Goal: Task Accomplishment & Management: Manage account settings

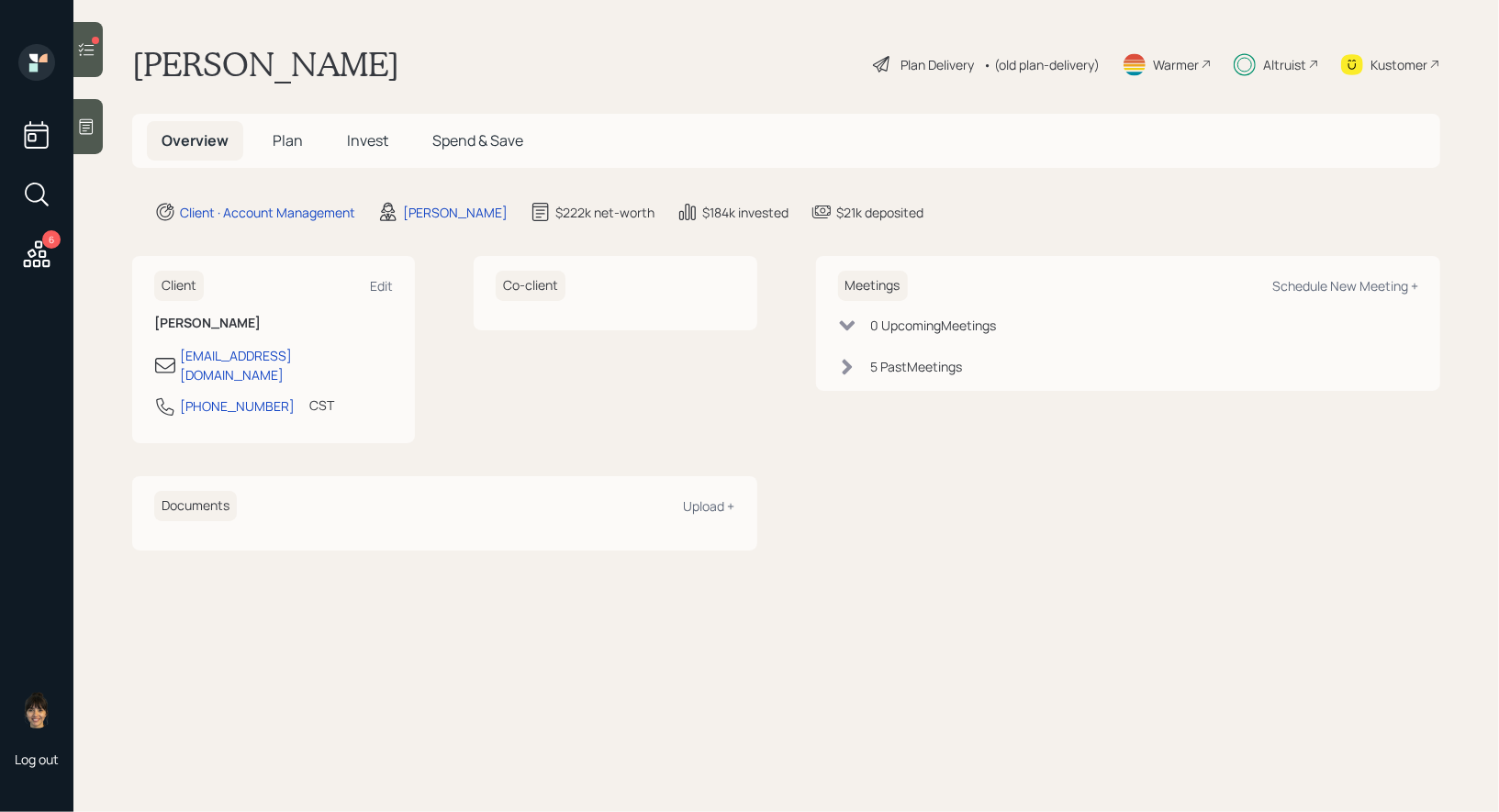
click at [367, 147] on span "Invest" at bounding box center [367, 140] width 41 height 20
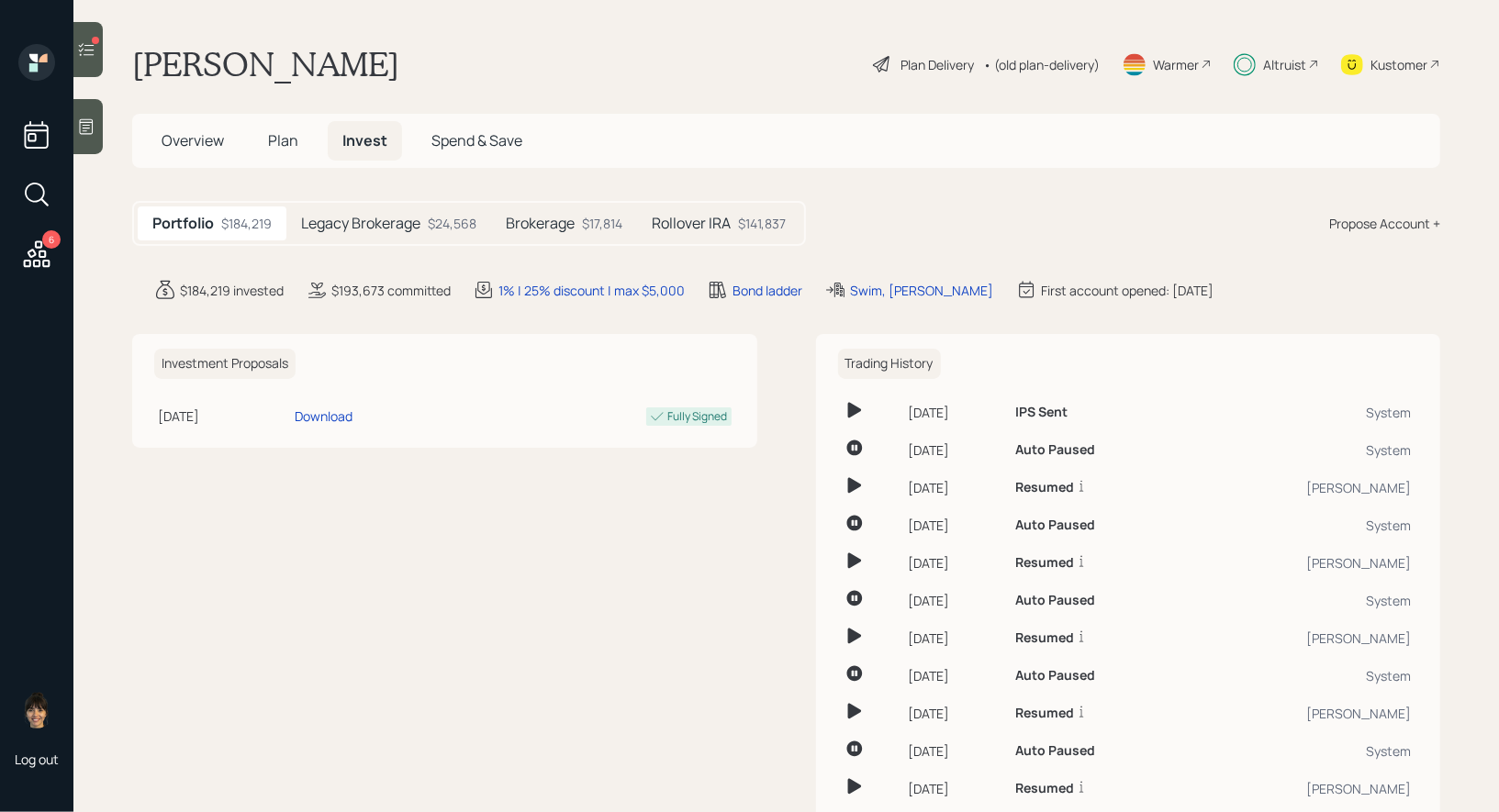
click at [285, 133] on span "Plan" at bounding box center [283, 140] width 30 height 20
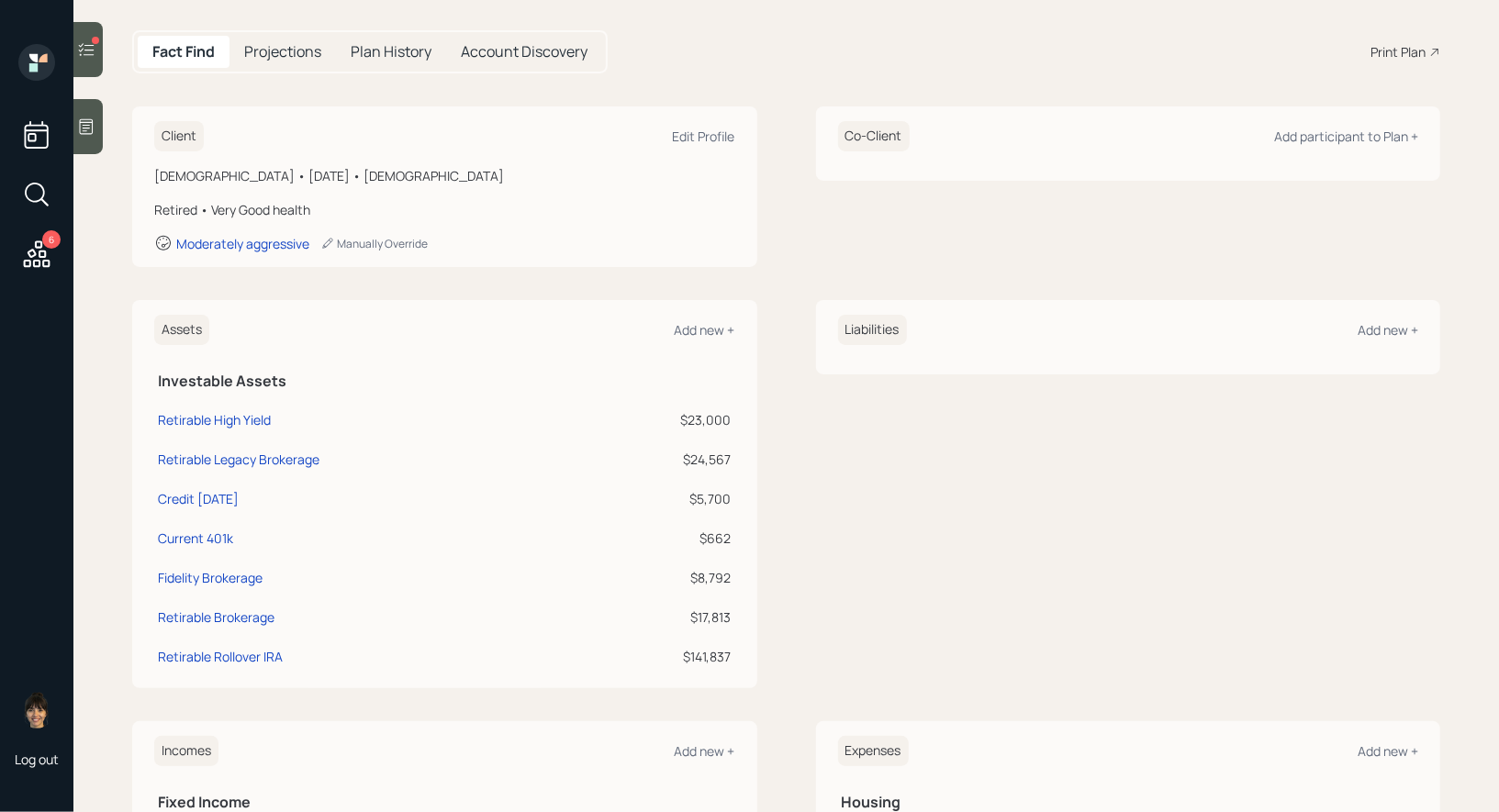
scroll to position [177, 0]
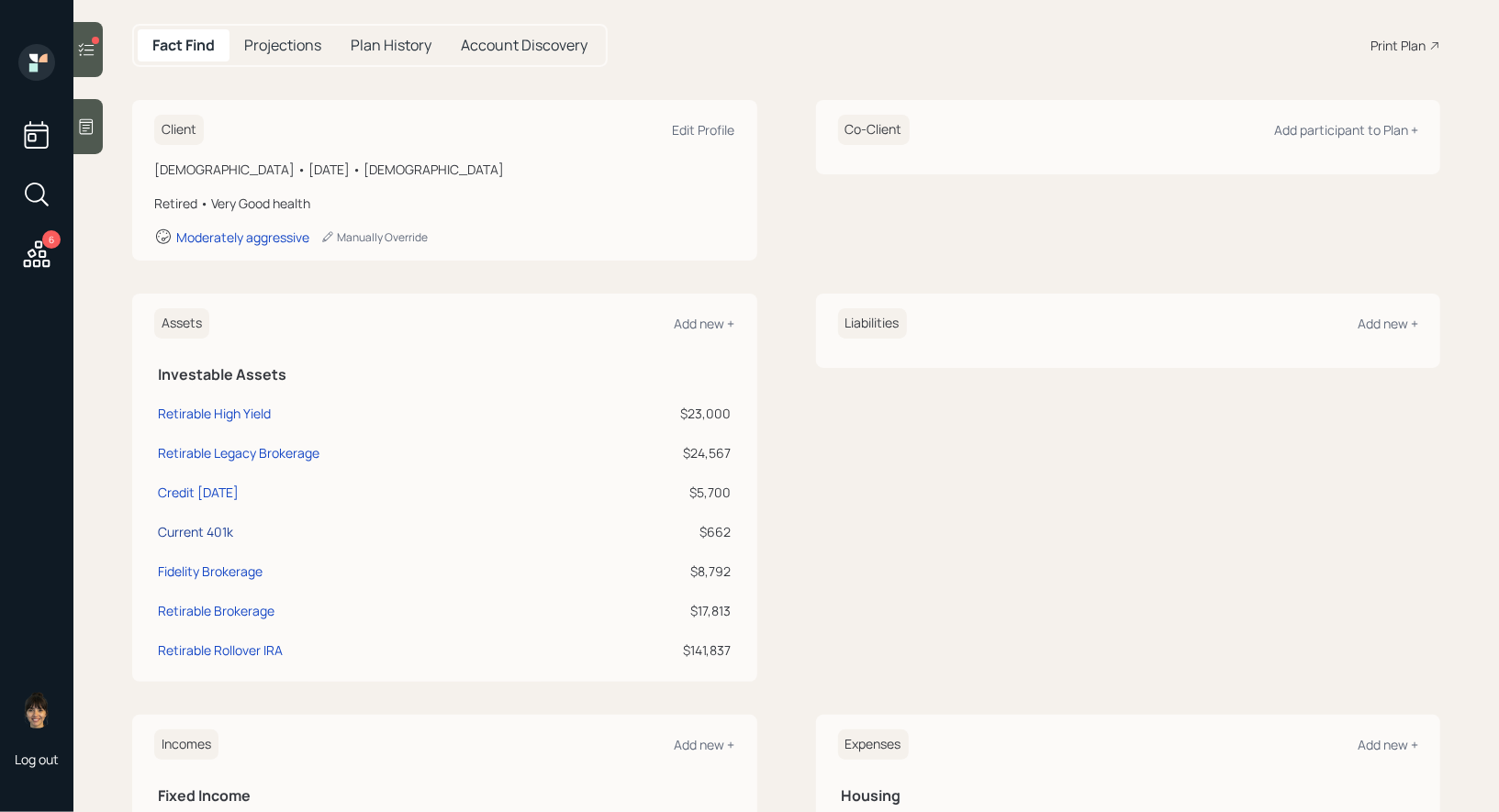
click at [197, 532] on div "Current 401k" at bounding box center [195, 531] width 75 height 19
select select "company_sponsored"
select select "balanced"
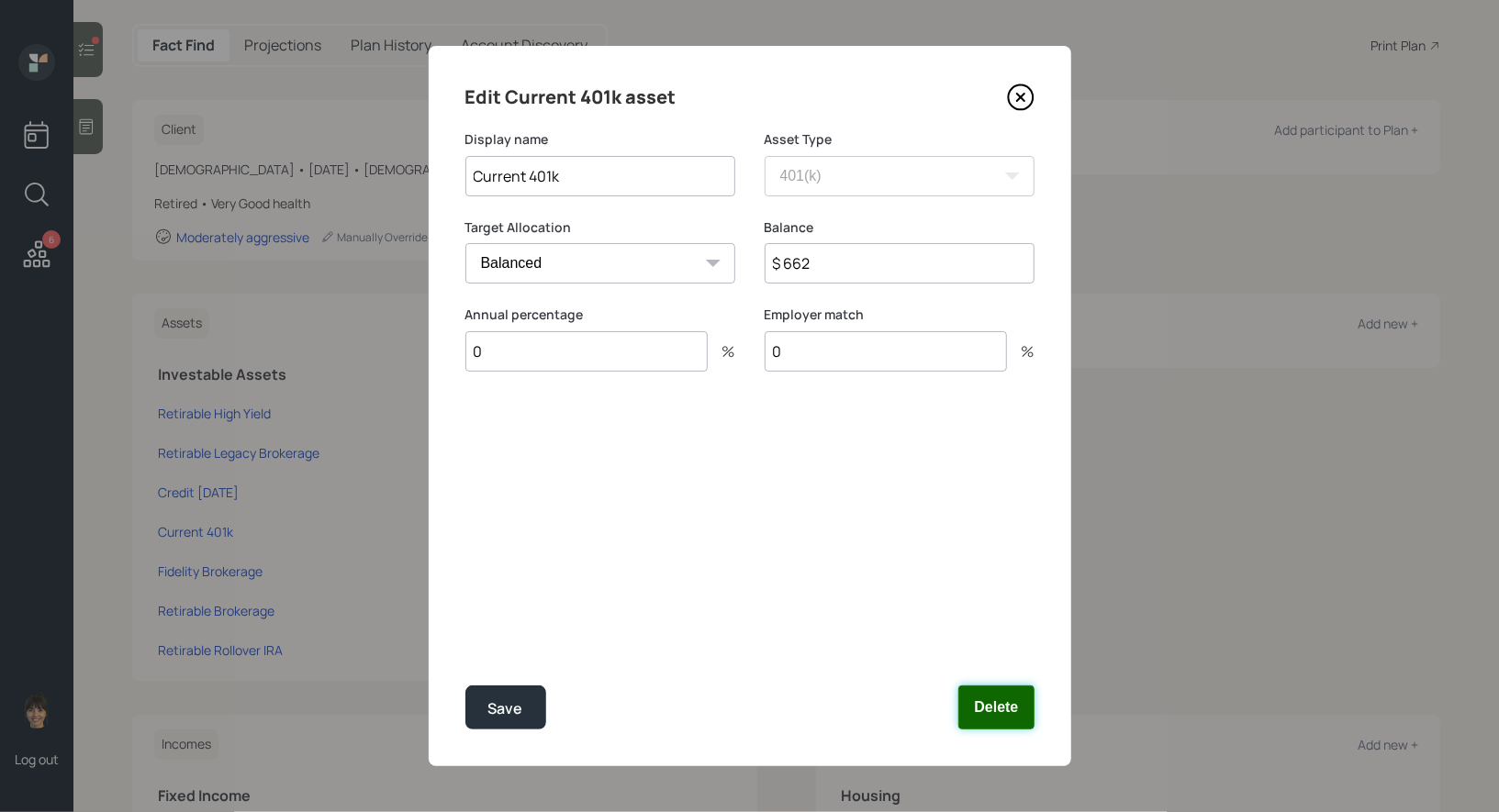
click at [1012, 706] on button "Delete" at bounding box center [995, 707] width 75 height 44
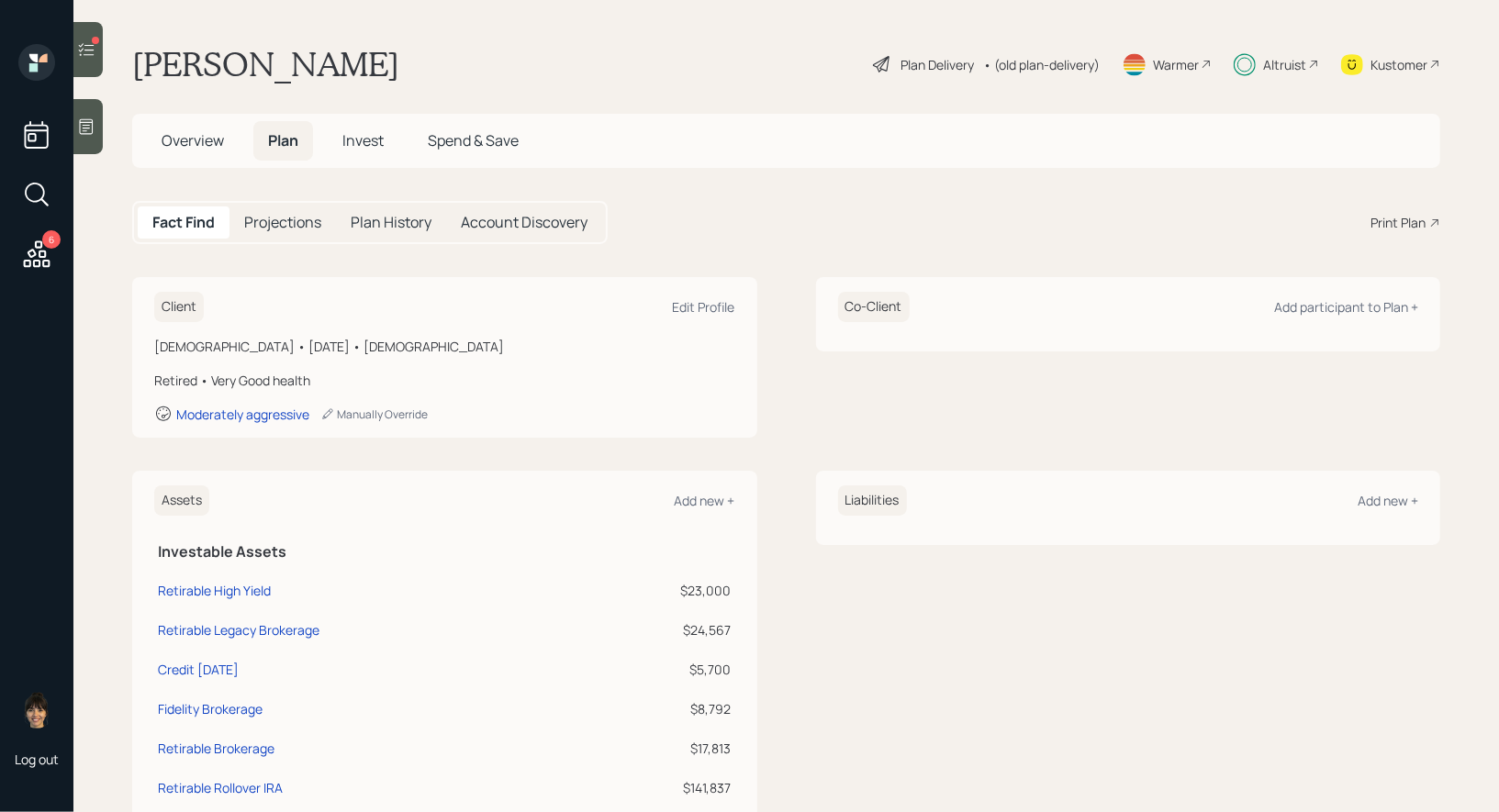
click at [373, 144] on span "Invest" at bounding box center [363, 140] width 41 height 20
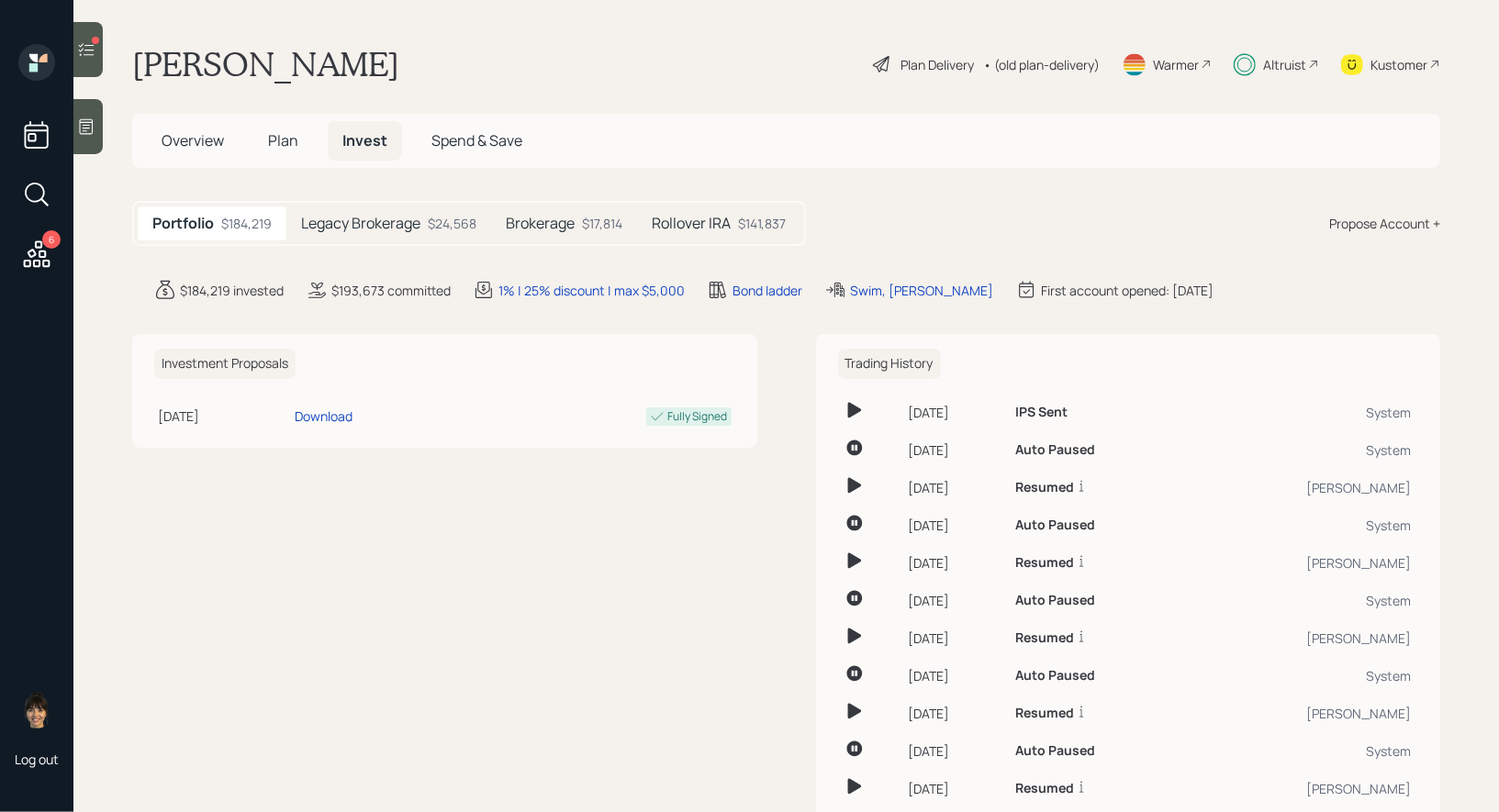
click at [699, 223] on h5 "Rollover IRA" at bounding box center [691, 223] width 79 height 17
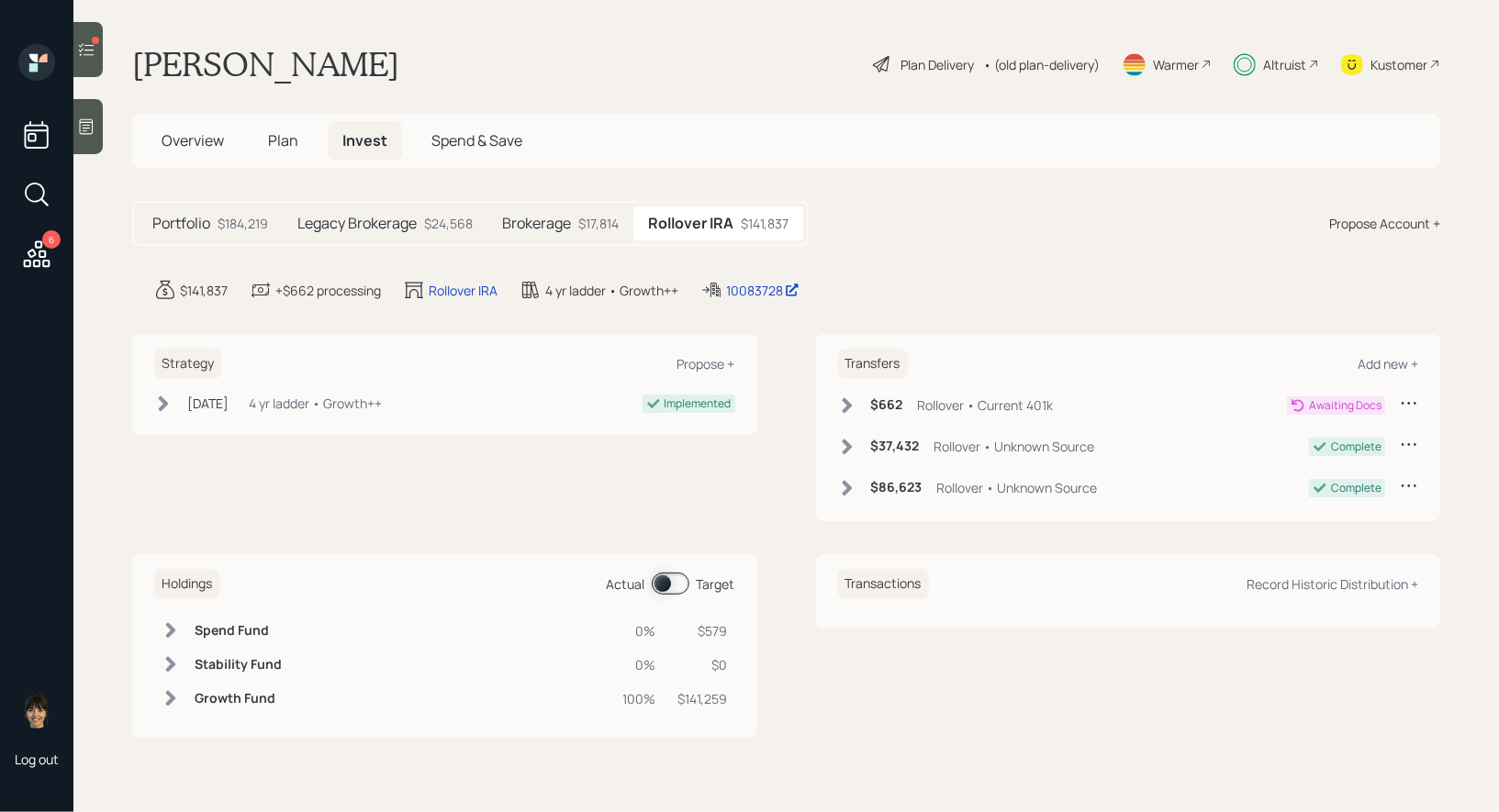
click at [1409, 400] on icon at bounding box center [1409, 403] width 18 height 18
click at [1307, 454] on div "Cancel Transfer" at bounding box center [1352, 454] width 132 height 17
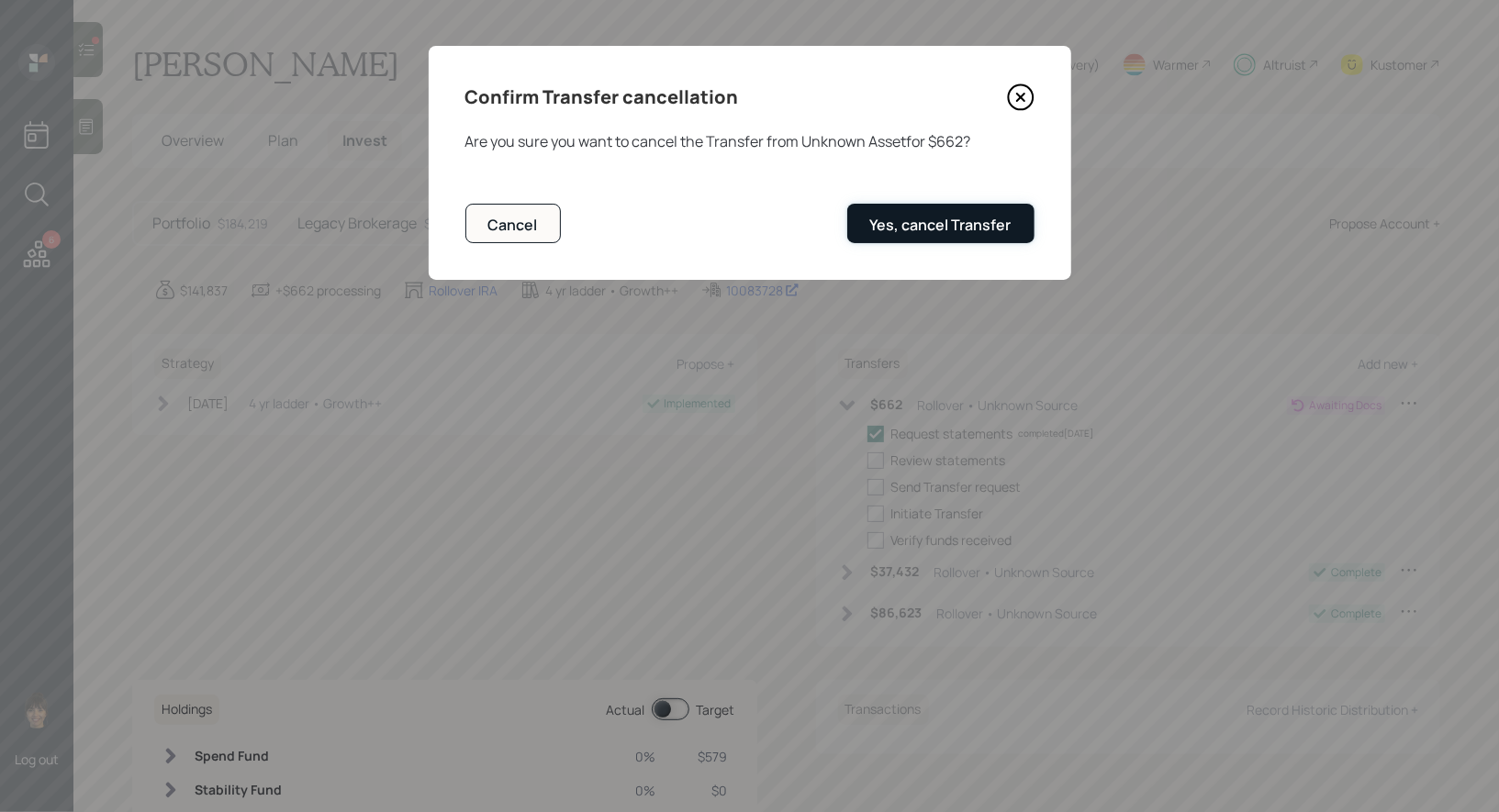
click at [934, 217] on div "Yes, cancel Transfer" at bounding box center [940, 225] width 141 height 20
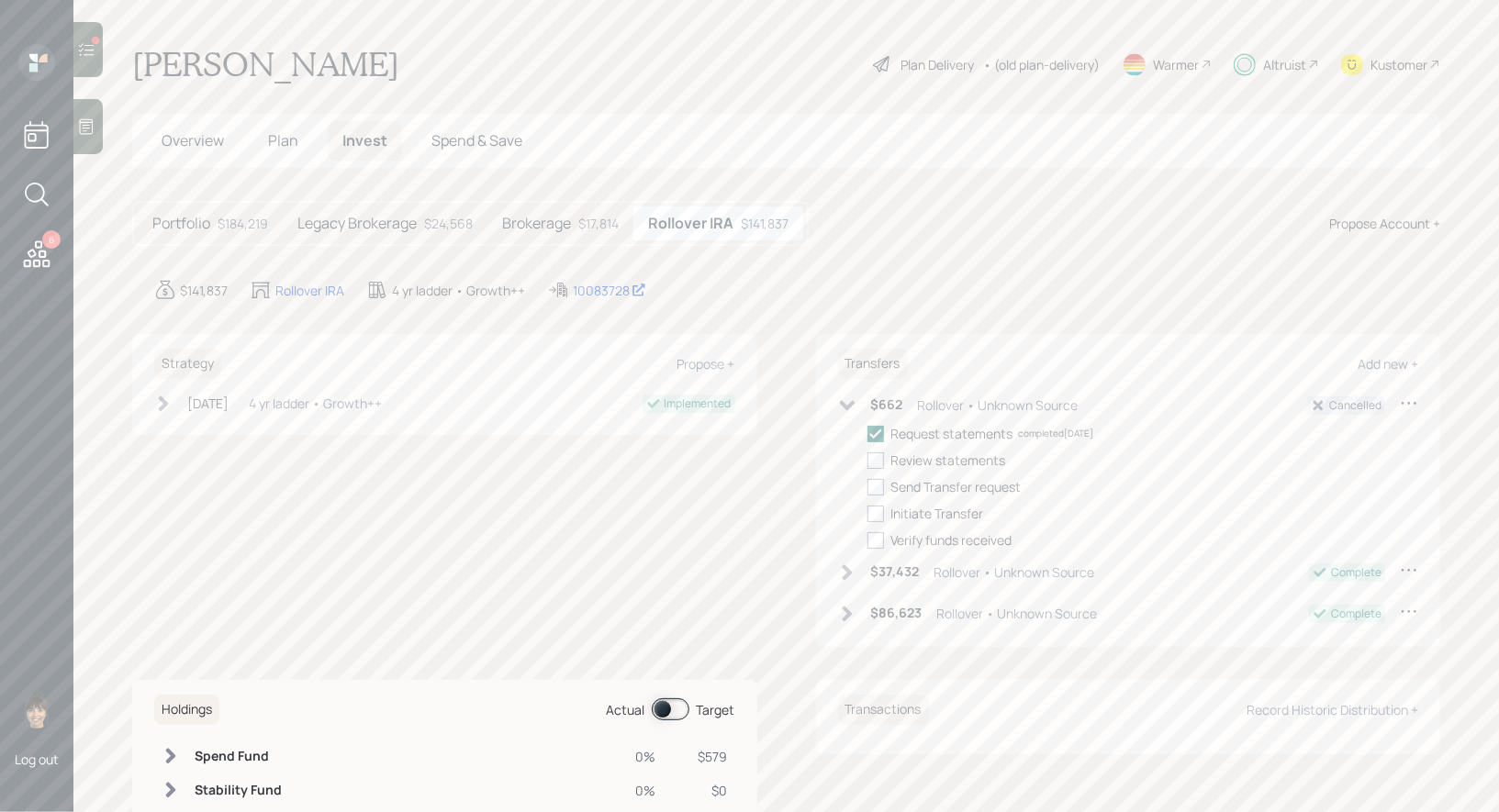
click at [84, 56] on icon at bounding box center [86, 49] width 18 height 18
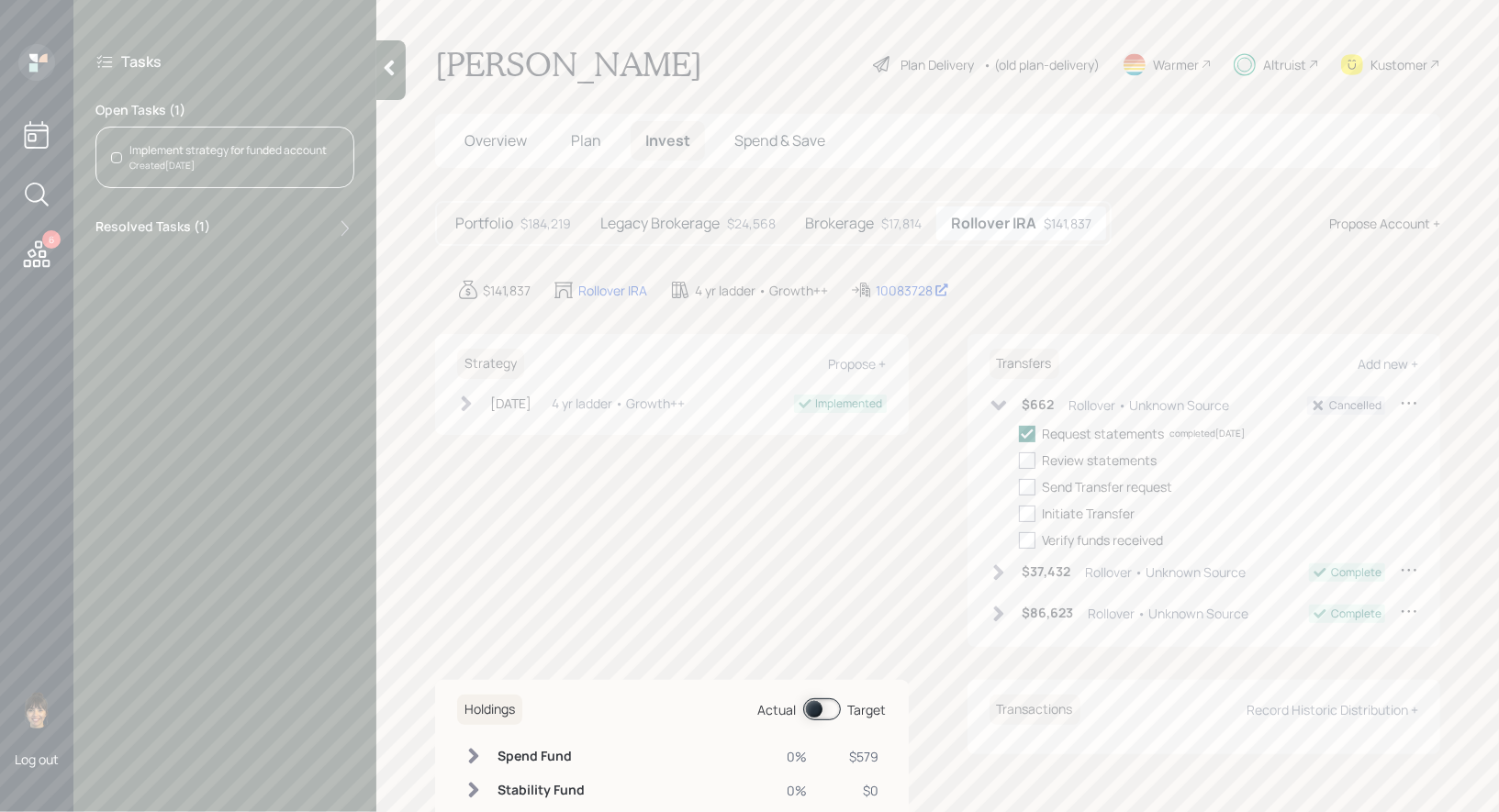
click at [388, 58] on div at bounding box center [391, 70] width 29 height 60
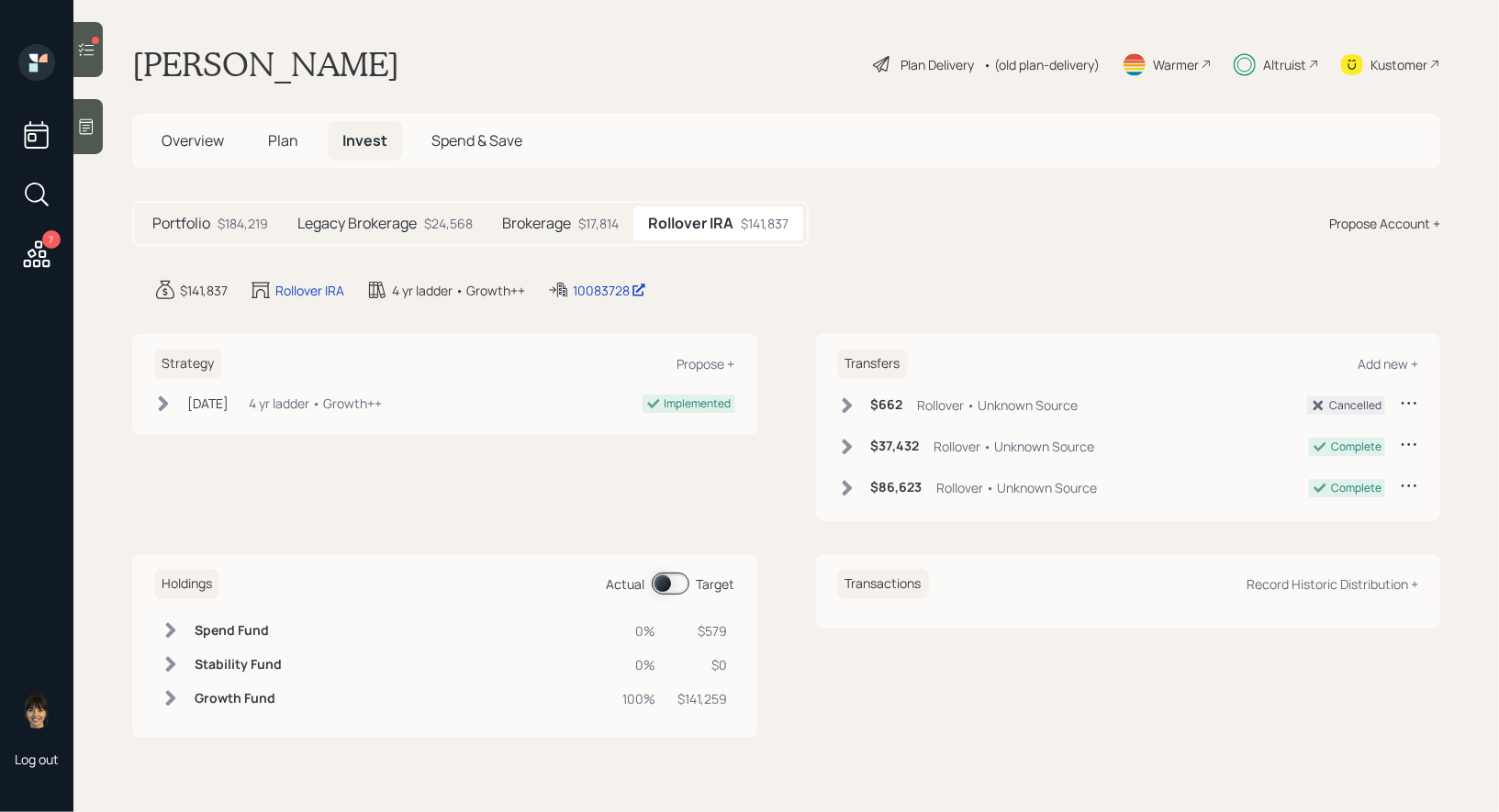
click at [84, 49] on icon at bounding box center [86, 49] width 18 height 18
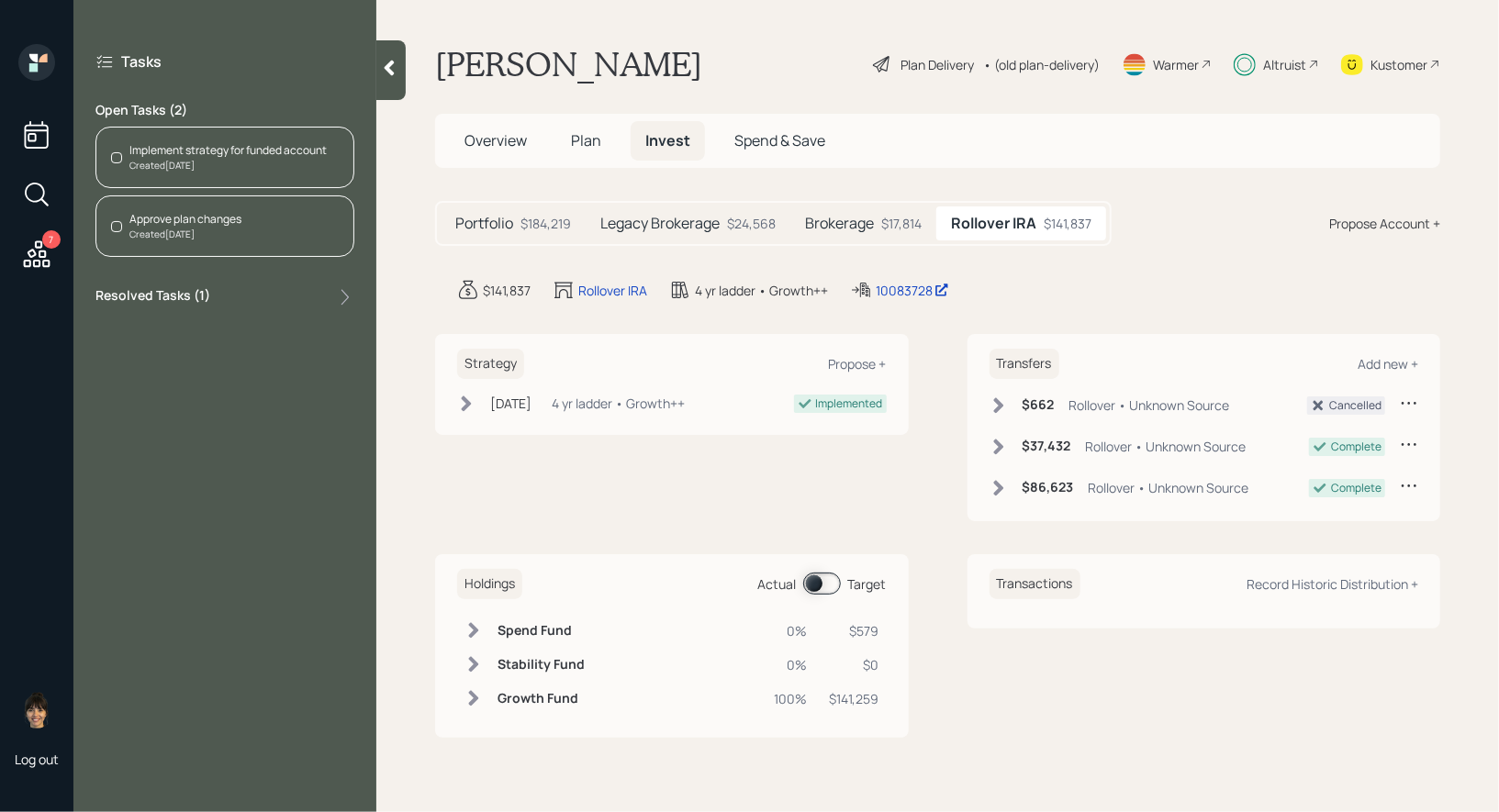
click at [233, 228] on div "Created Today" at bounding box center [186, 235] width 112 height 14
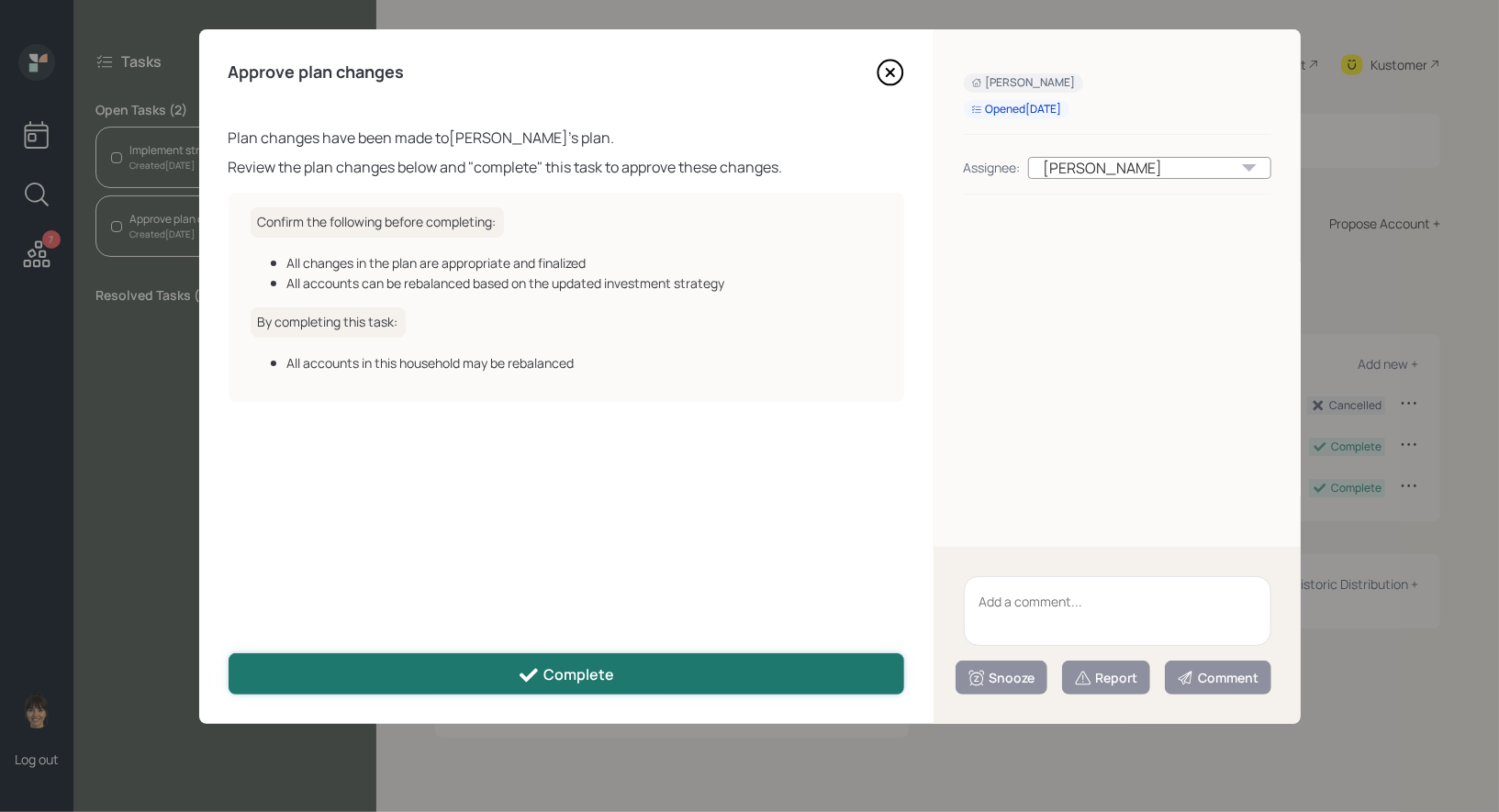
click at [700, 670] on button "Complete" at bounding box center [567, 673] width 676 height 41
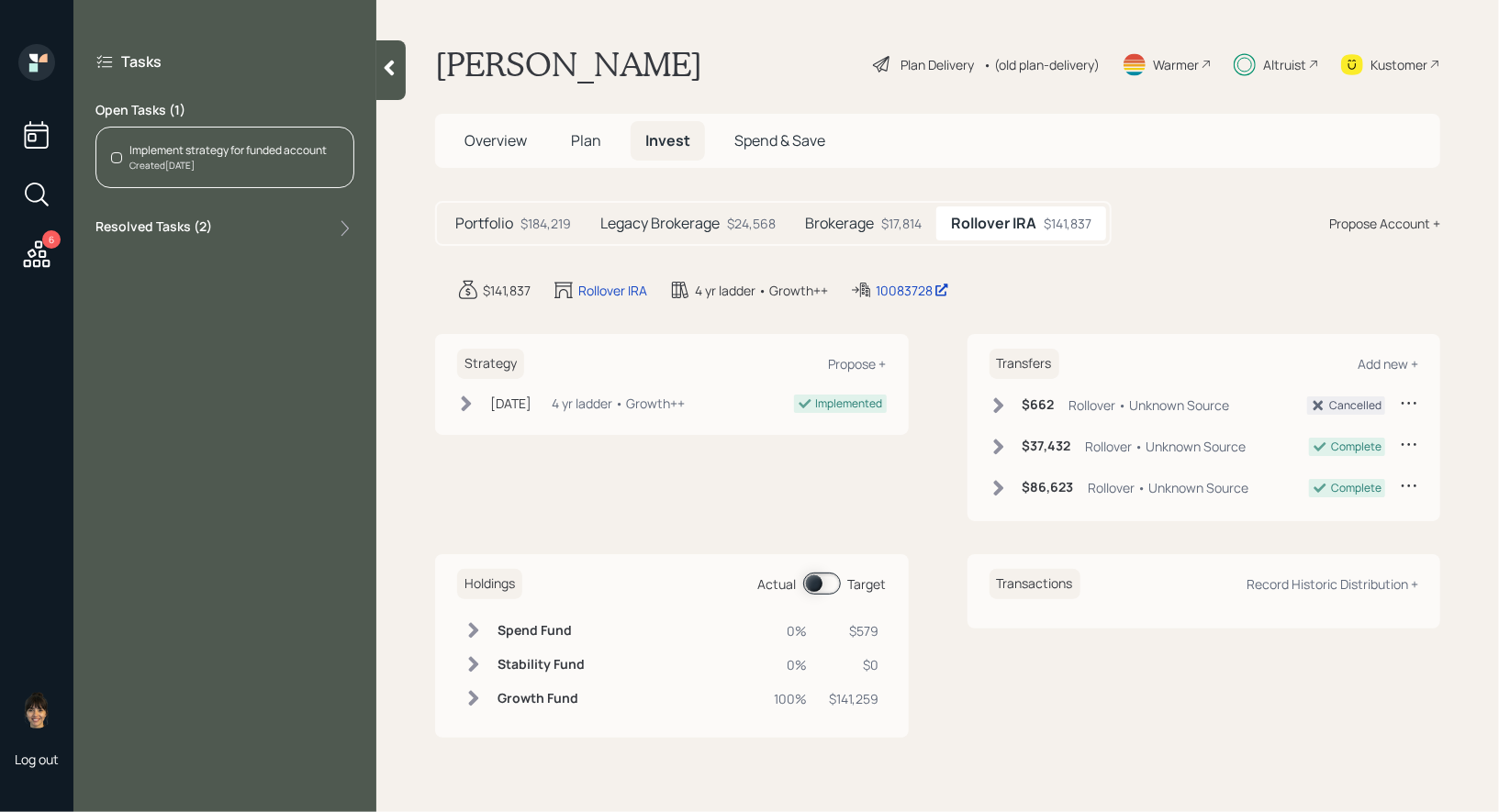
click at [211, 153] on div "Implement strategy for funded account" at bounding box center [228, 150] width 197 height 17
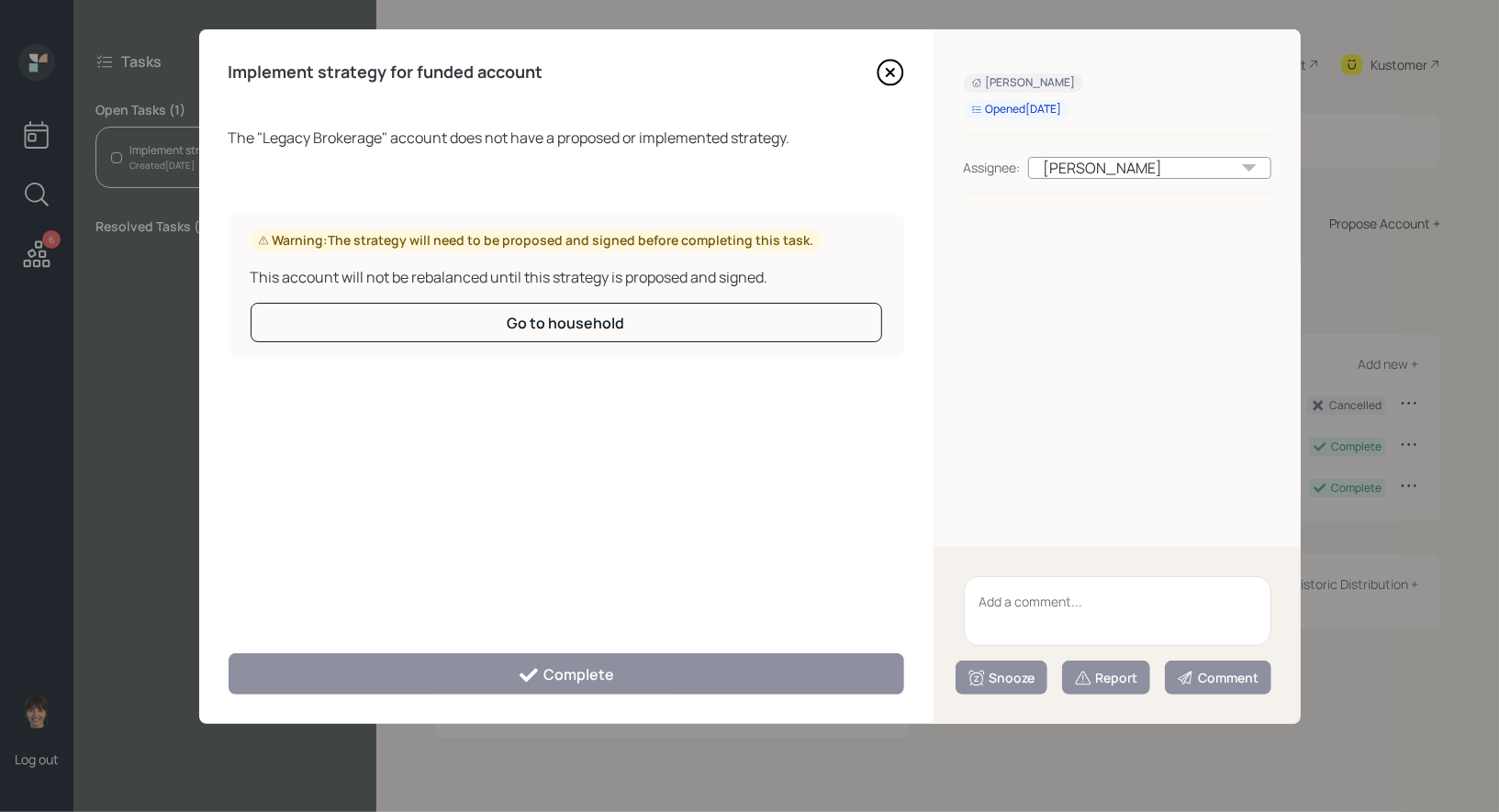
click at [1028, 601] on textarea at bounding box center [1118, 611] width 308 height 70
type textarea "legacy shares in this account"
click at [1089, 683] on icon at bounding box center [1083, 678] width 18 height 18
